Goal: Task Accomplishment & Management: Manage account settings

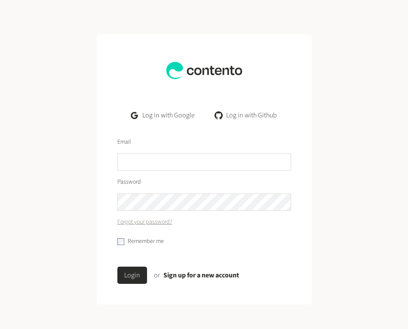
click at [165, 117] on link "Log in with Google" at bounding box center [162, 115] width 77 height 17
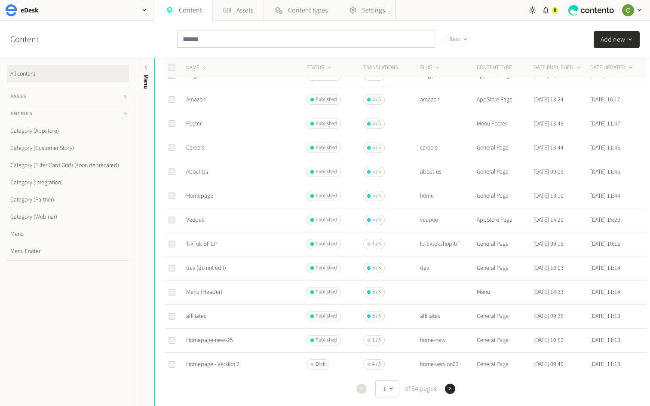
scroll to position [128, 0]
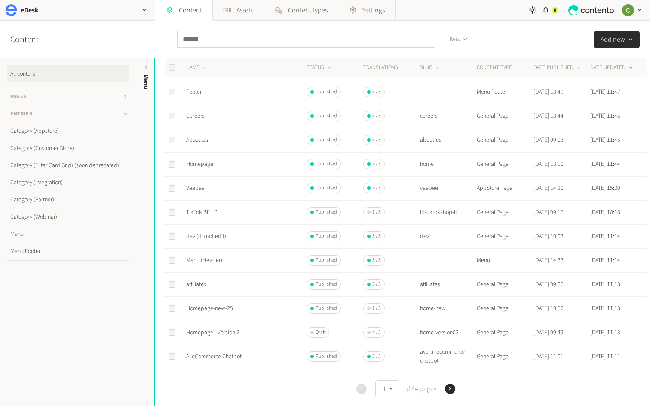
click at [13, 236] on link "Menu" at bounding box center [68, 234] width 122 height 17
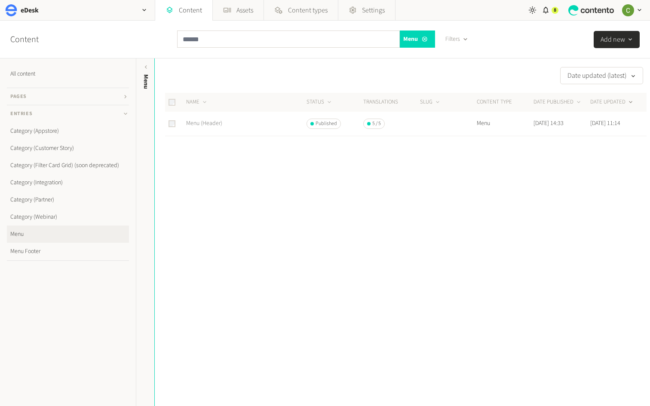
click at [204, 120] on link "Menu (Header)" at bounding box center [204, 123] width 36 height 9
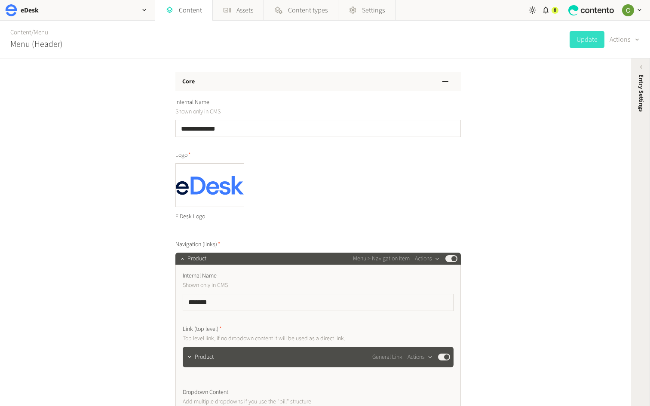
click at [640, 123] on div "Entry Settings" at bounding box center [641, 141] width 19 height 155
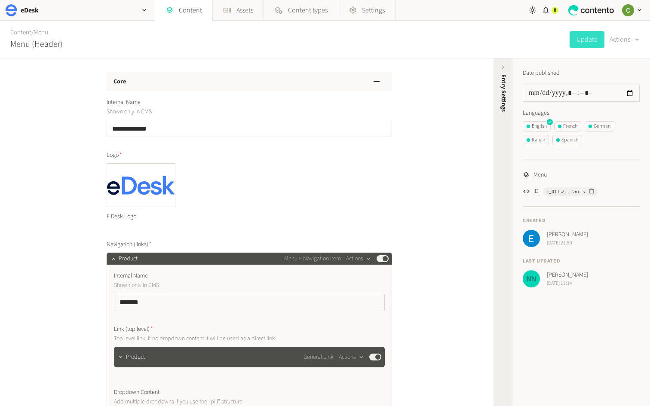
click at [497, 90] on div "Entry Settings" at bounding box center [503, 141] width 19 height 155
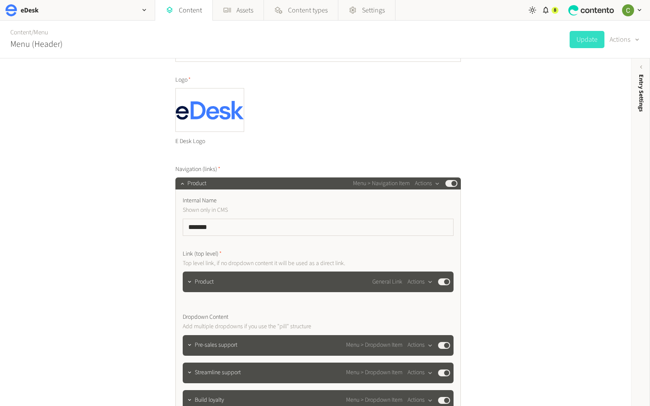
scroll to position [52, 0]
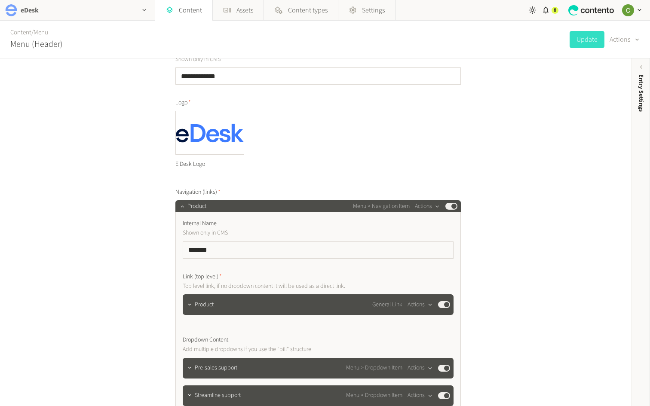
click at [145, 10] on icon "button" at bounding box center [144, 9] width 7 height 7
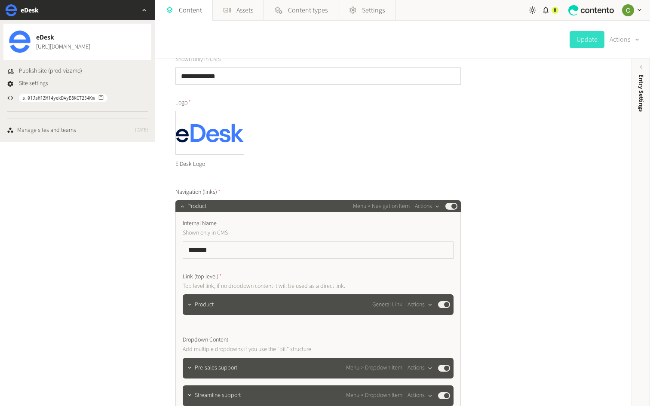
click at [70, 249] on div "**********" at bounding box center [315, 233] width 631 height 348
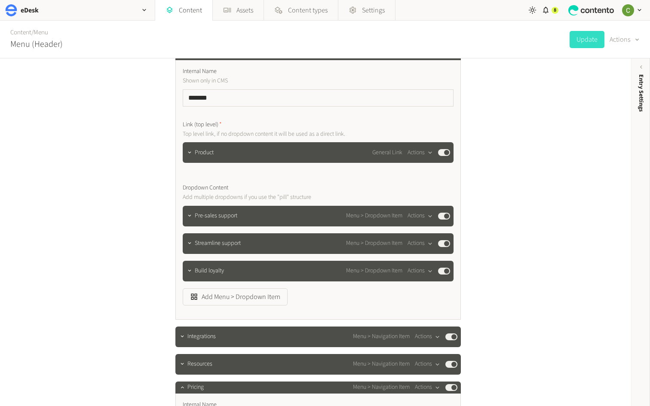
scroll to position [203, 0]
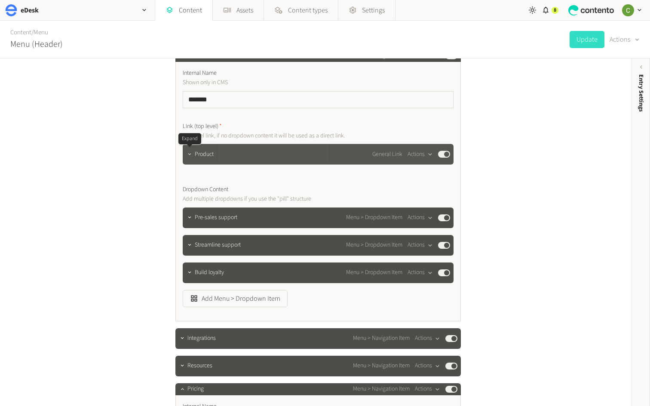
click at [190, 150] on button "button" at bounding box center [190, 153] width 10 height 10
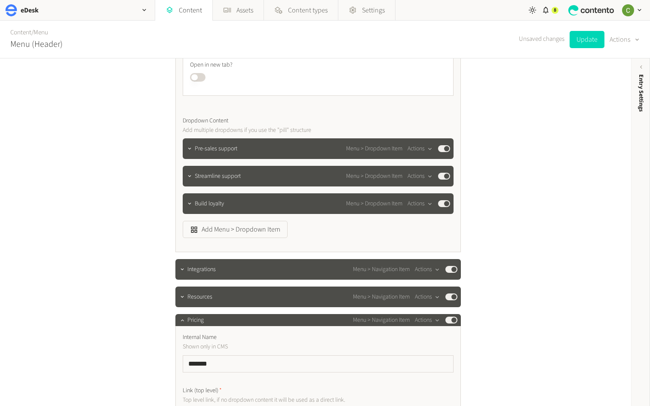
scroll to position [474, 0]
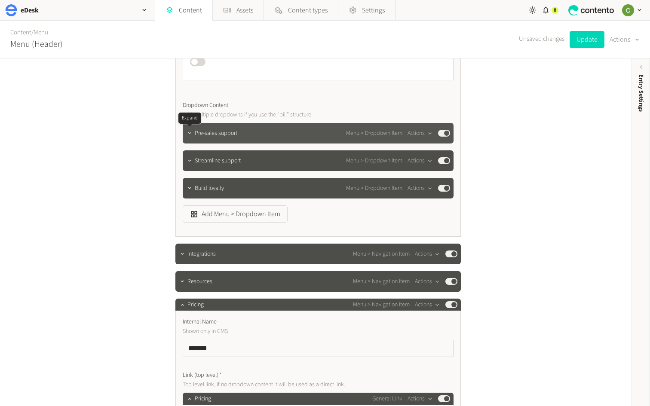
click at [192, 131] on icon "button" at bounding box center [190, 133] width 6 height 6
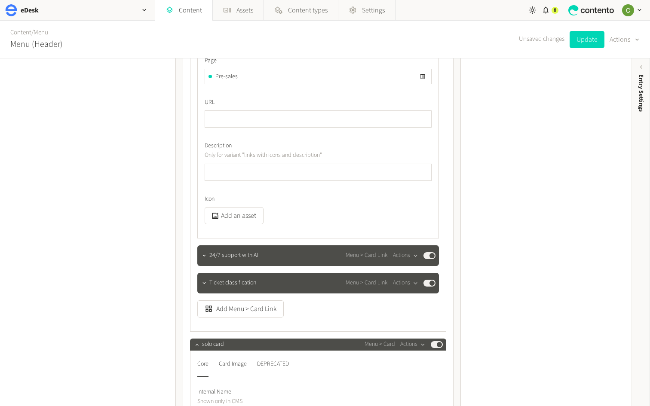
scroll to position [961, 0]
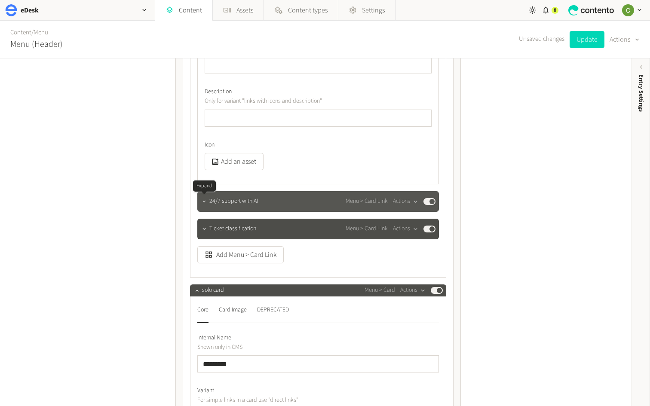
click at [203, 204] on icon "button" at bounding box center [204, 202] width 6 height 6
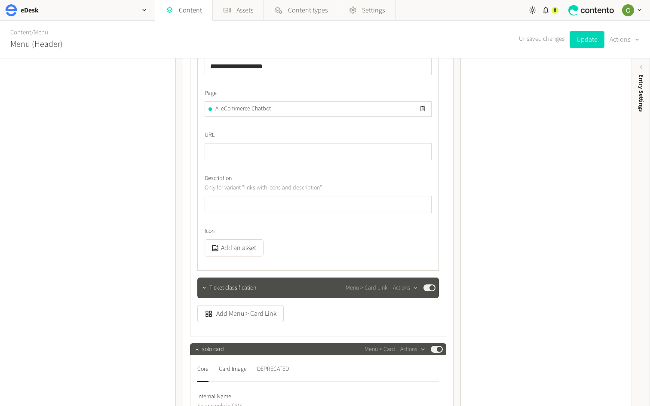
scroll to position [1132, 0]
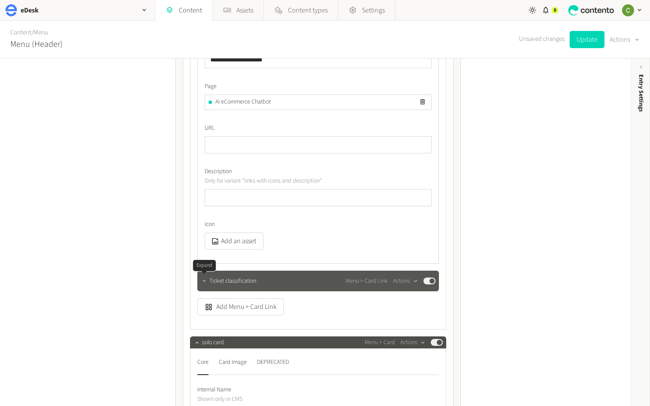
click at [206, 284] on icon "button" at bounding box center [204, 281] width 6 height 6
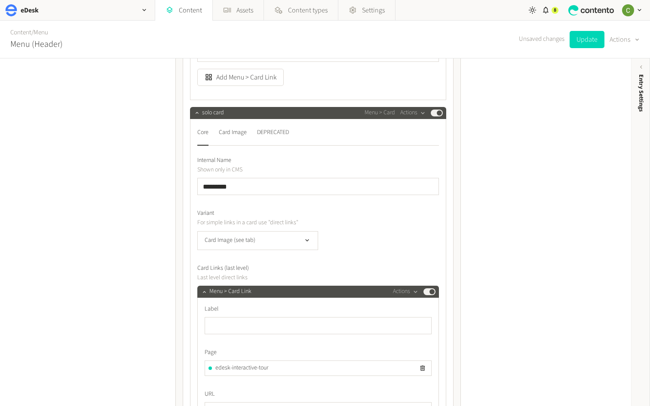
scroll to position [1597, 0]
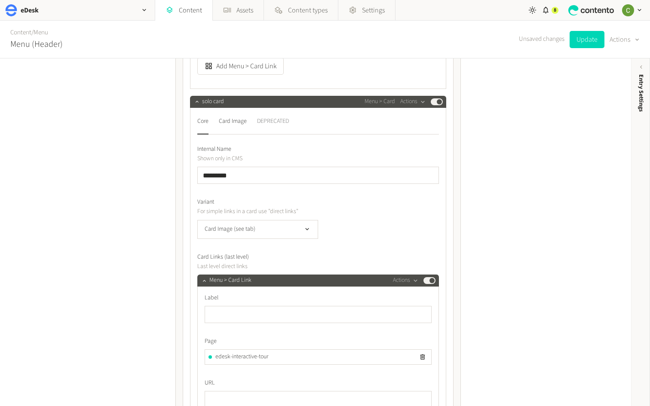
drag, startPoint x: 225, startPoint y: 118, endPoint x: 279, endPoint y: 118, distance: 53.8
click at [225, 118] on div "Card Image" at bounding box center [233, 122] width 28 height 14
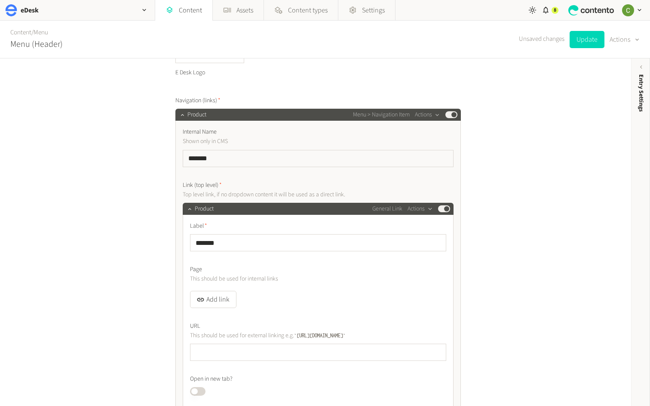
scroll to position [135, 0]
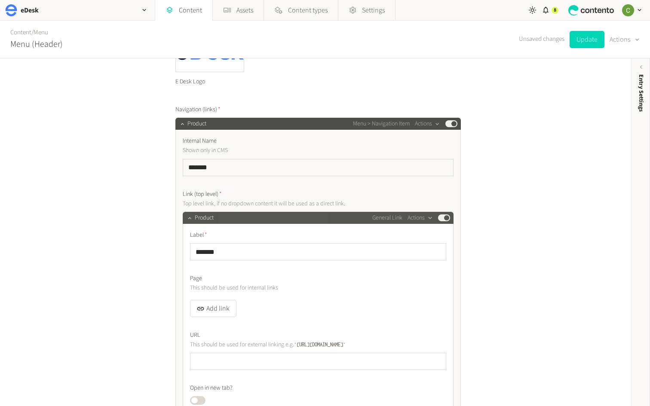
click at [184, 215] on div "Product General Link Actions Published" at bounding box center [318, 218] width 271 height 12
click at [187, 217] on icon "button" at bounding box center [190, 218] width 6 height 6
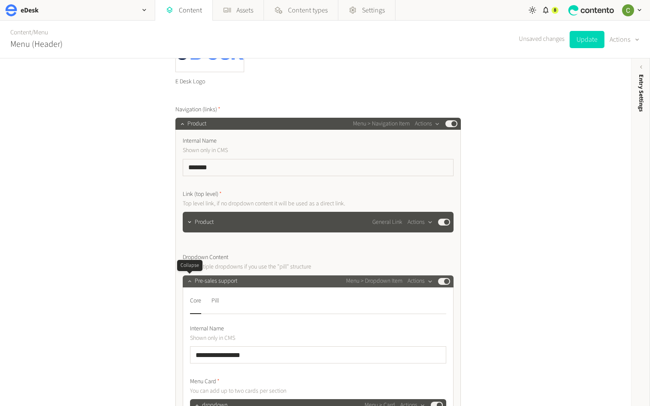
click at [188, 283] on icon "button" at bounding box center [190, 281] width 6 height 6
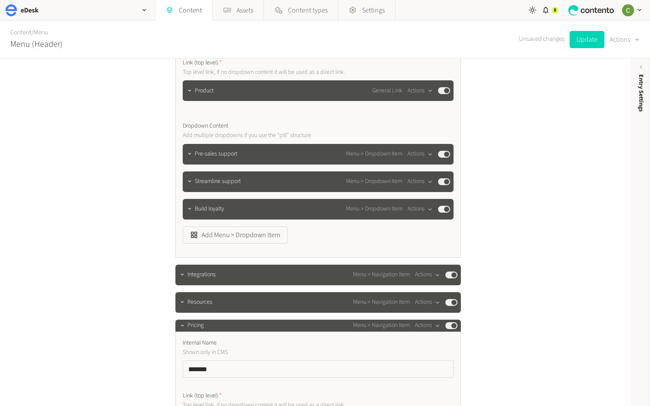
scroll to position [263, 0]
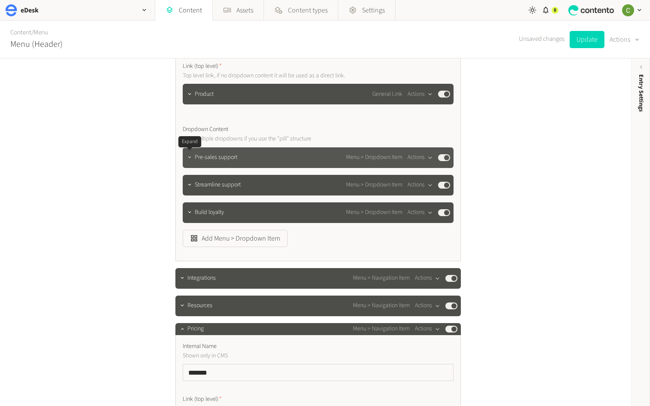
click at [191, 159] on icon "button" at bounding box center [190, 157] width 6 height 6
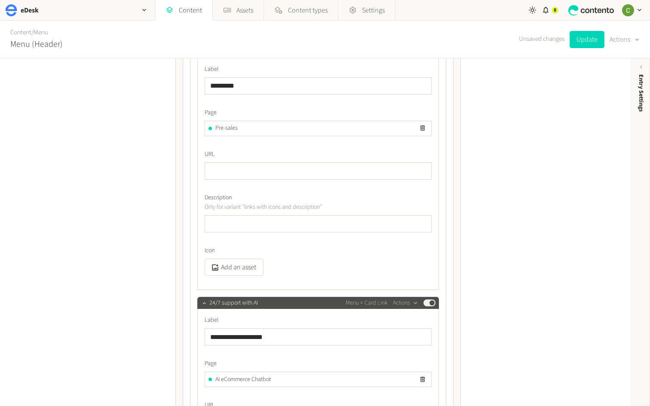
scroll to position [431, 0]
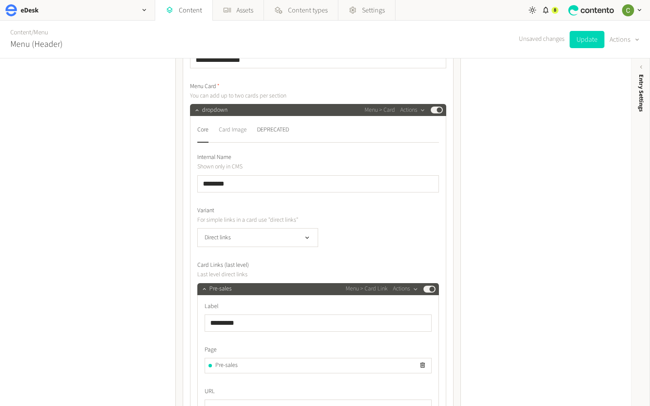
click at [232, 127] on div "Card Image" at bounding box center [233, 130] width 28 height 14
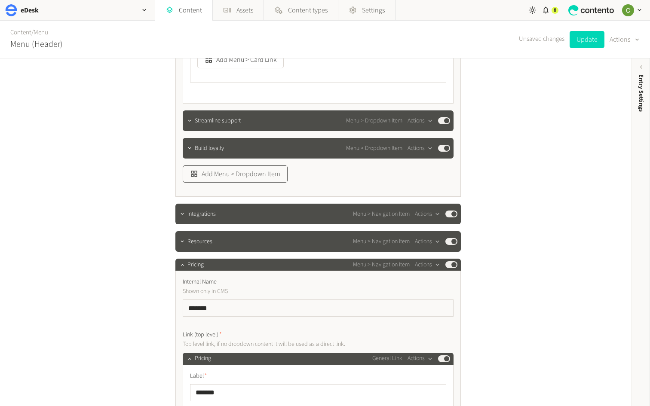
scroll to position [1100, 0]
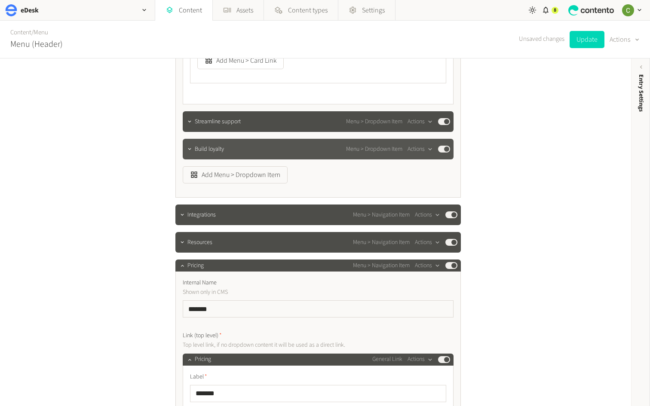
click at [193, 144] on div at bounding box center [190, 149] width 10 height 12
click at [190, 150] on icon "button" at bounding box center [190, 149] width 6 height 6
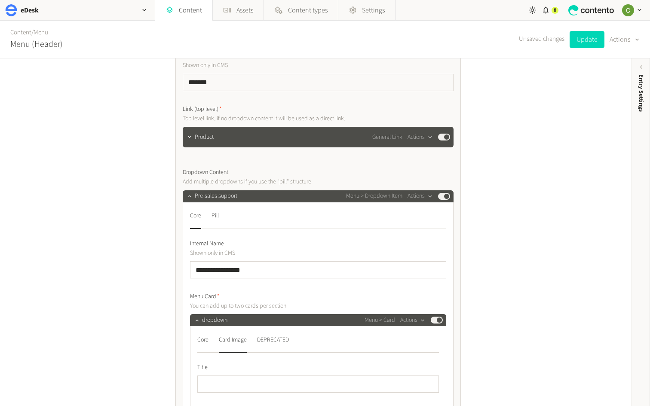
scroll to position [206, 0]
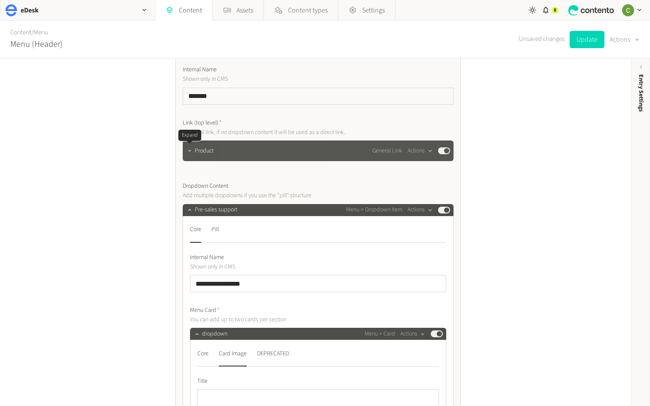
click at [191, 150] on icon "button" at bounding box center [190, 151] width 6 height 6
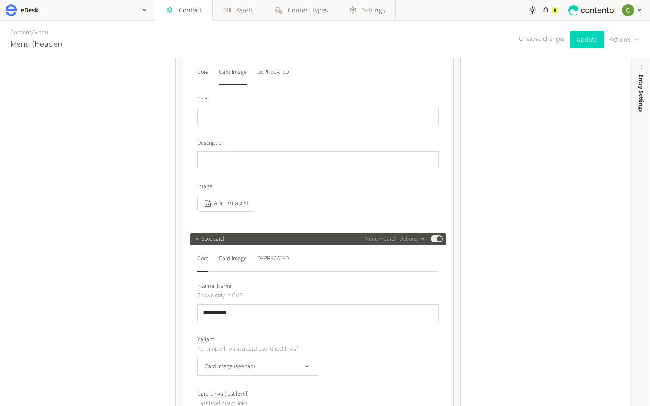
scroll to position [680, 0]
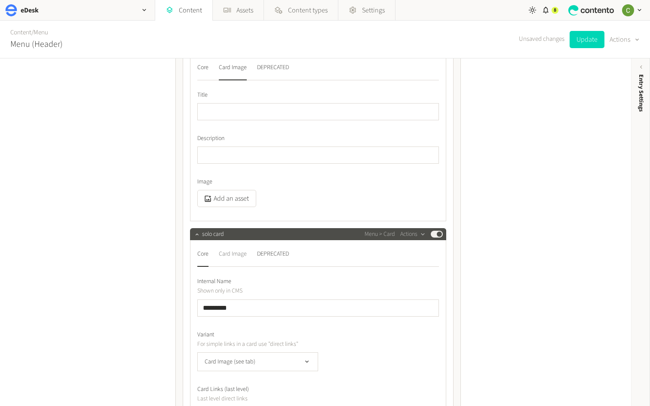
click at [229, 255] on div "Card Image" at bounding box center [233, 254] width 28 height 14
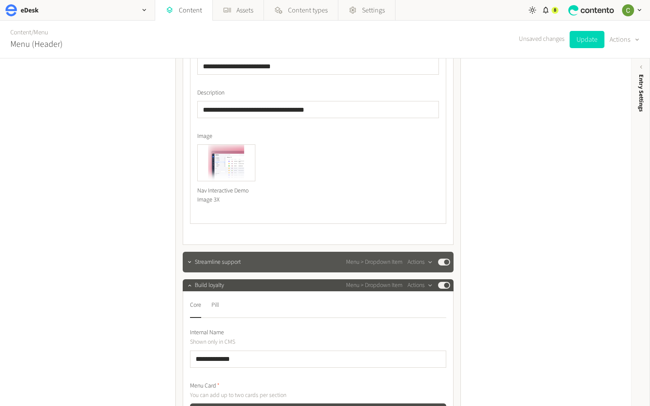
scroll to position [962, 0]
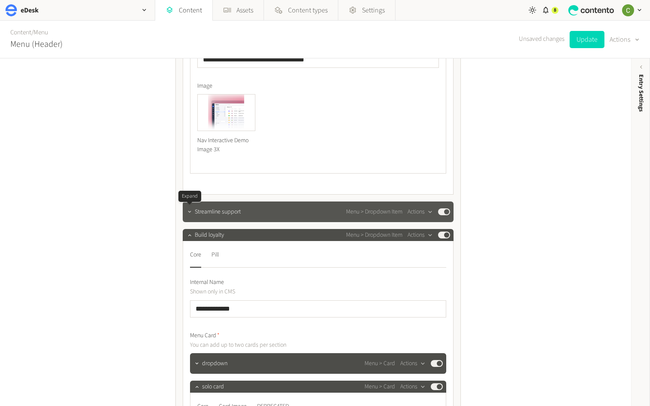
click at [190, 213] on icon "button" at bounding box center [190, 212] width 6 height 6
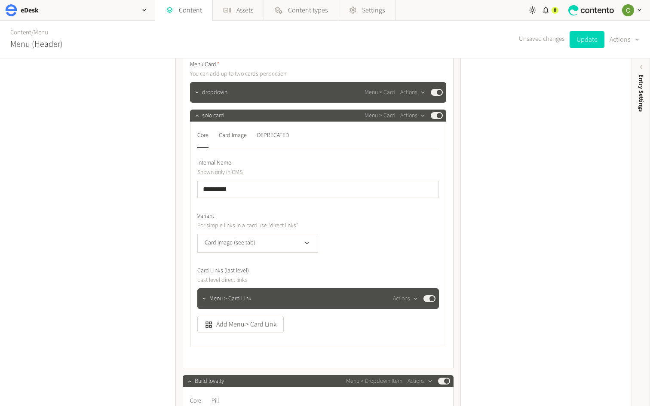
scroll to position [1205, 0]
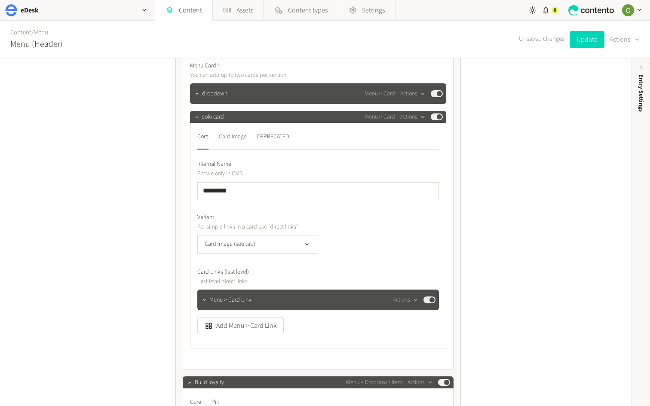
drag, startPoint x: 229, startPoint y: 138, endPoint x: 239, endPoint y: 138, distance: 9.9
click at [229, 138] on div "Card Image" at bounding box center [233, 137] width 28 height 14
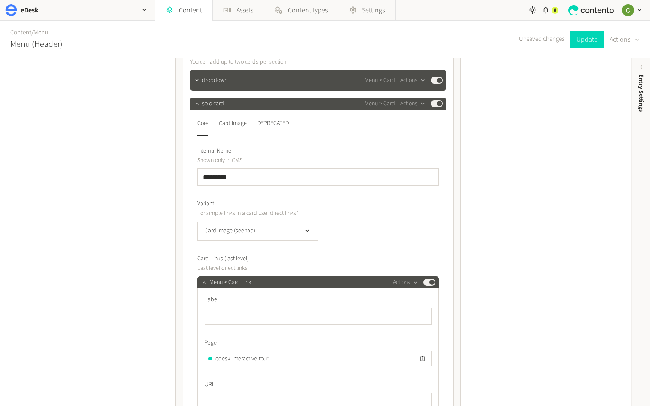
scroll to position [1626, 0]
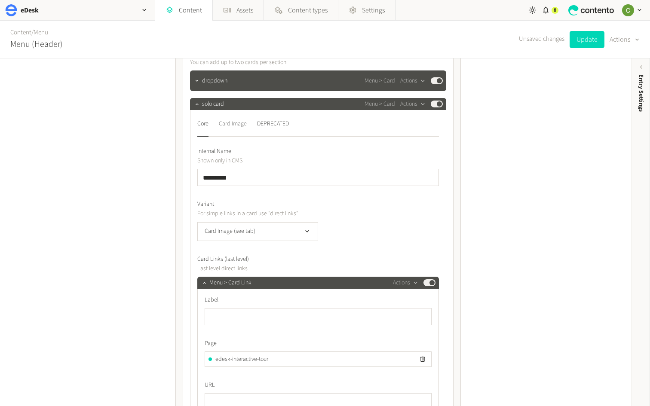
click at [228, 122] on div "Card Image" at bounding box center [233, 124] width 28 height 14
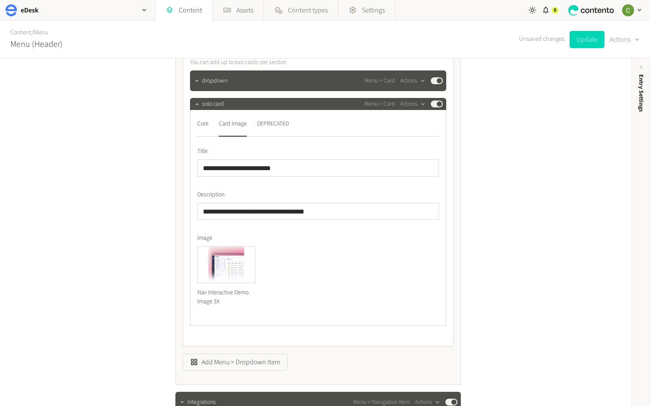
scroll to position [1640, 0]
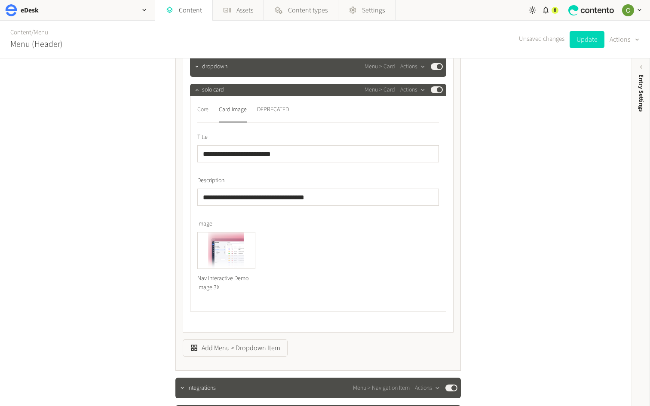
click at [202, 111] on div "Core" at bounding box center [202, 110] width 11 height 14
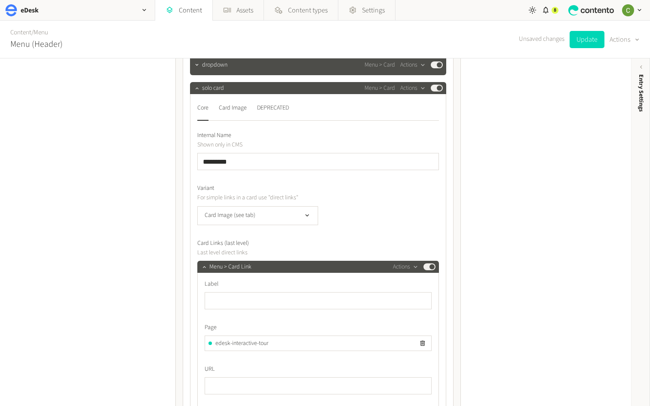
scroll to position [1639, 0]
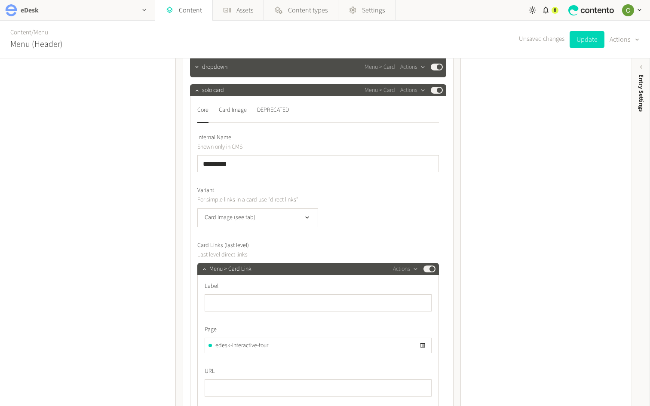
click at [145, 7] on icon "button" at bounding box center [144, 9] width 7 height 7
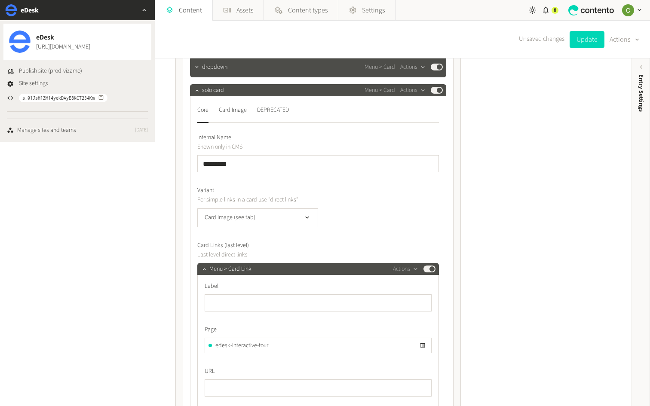
click at [143, 8] on icon "button" at bounding box center [144, 9] width 7 height 7
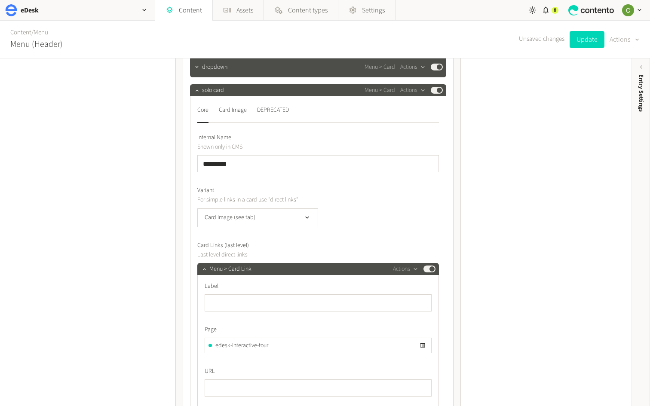
click at [624, 42] on button "Actions" at bounding box center [625, 39] width 30 height 17
click at [513, 115] on div "**********" at bounding box center [315, 233] width 631 height 348
